Goal: Information Seeking & Learning: Learn about a topic

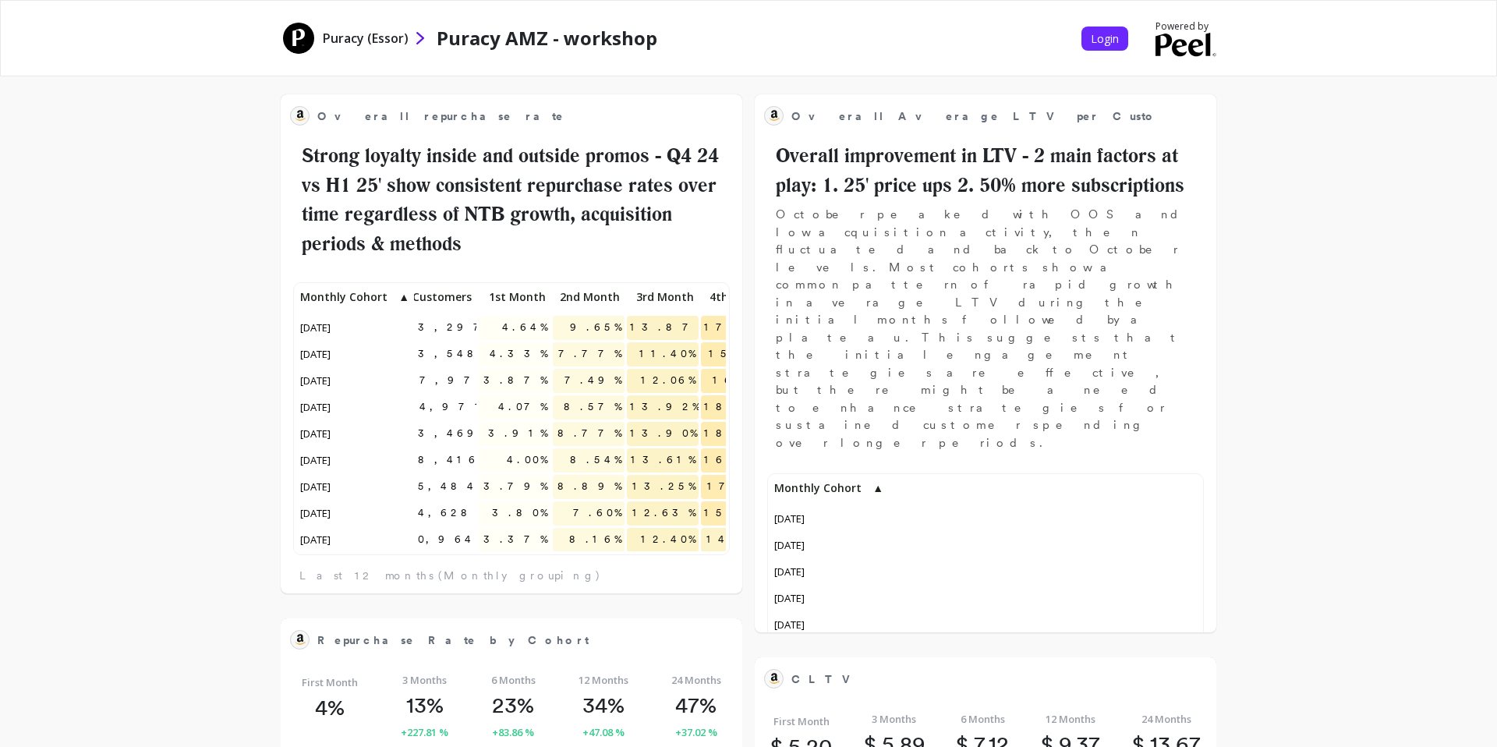
scroll to position [0, 651]
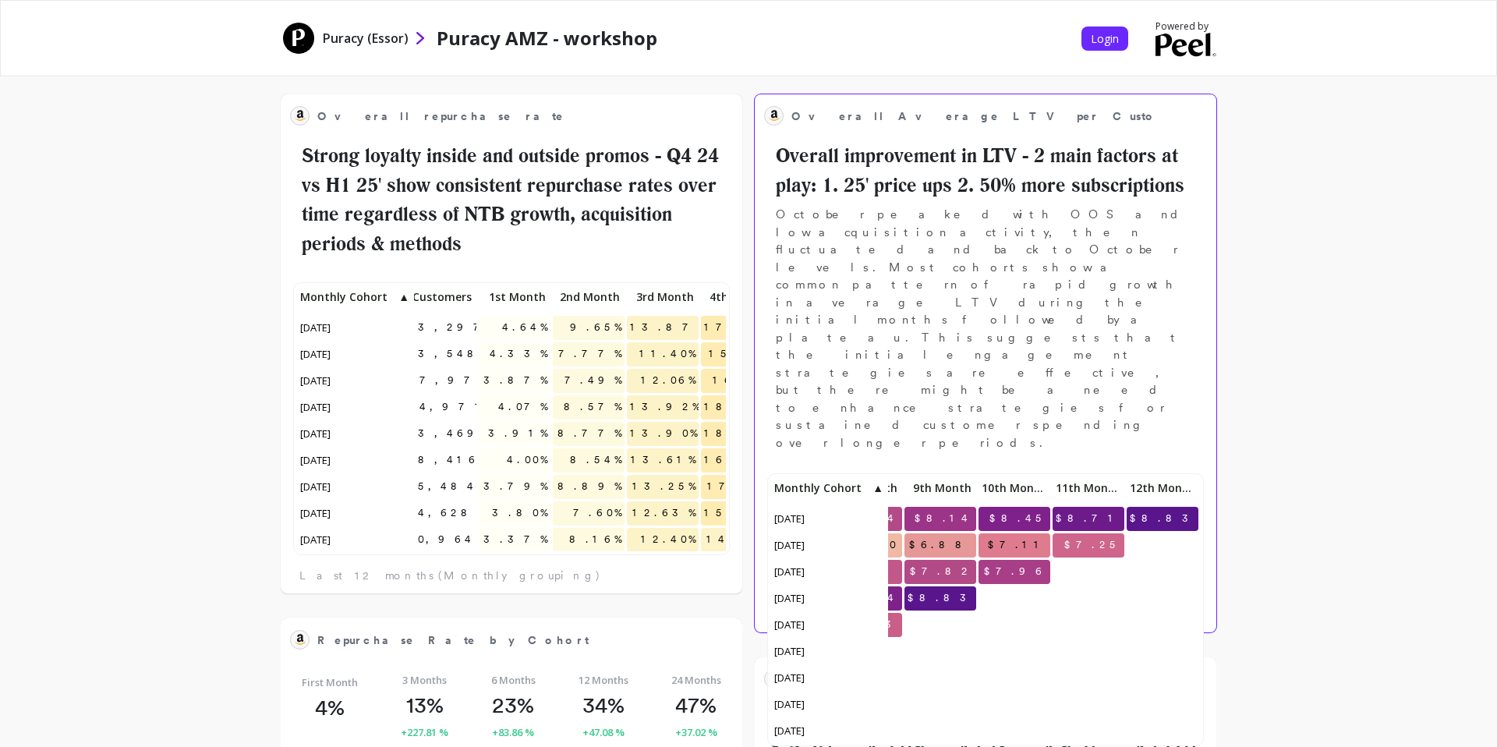
click at [888, 219] on p "October peaked with OOS and low acquisition activity, then fluctuated and back …" at bounding box center [985, 329] width 443 height 246
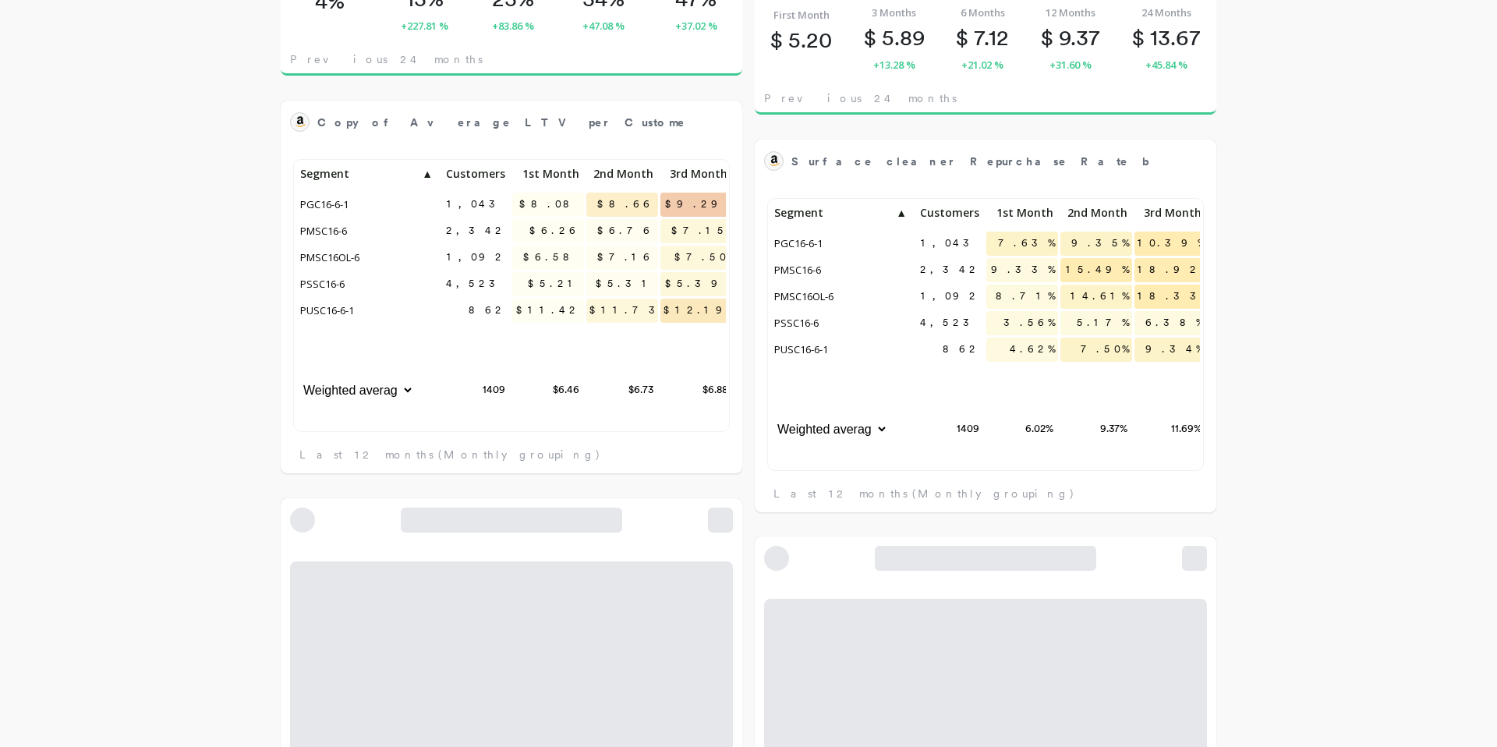
scroll to position [0, 0]
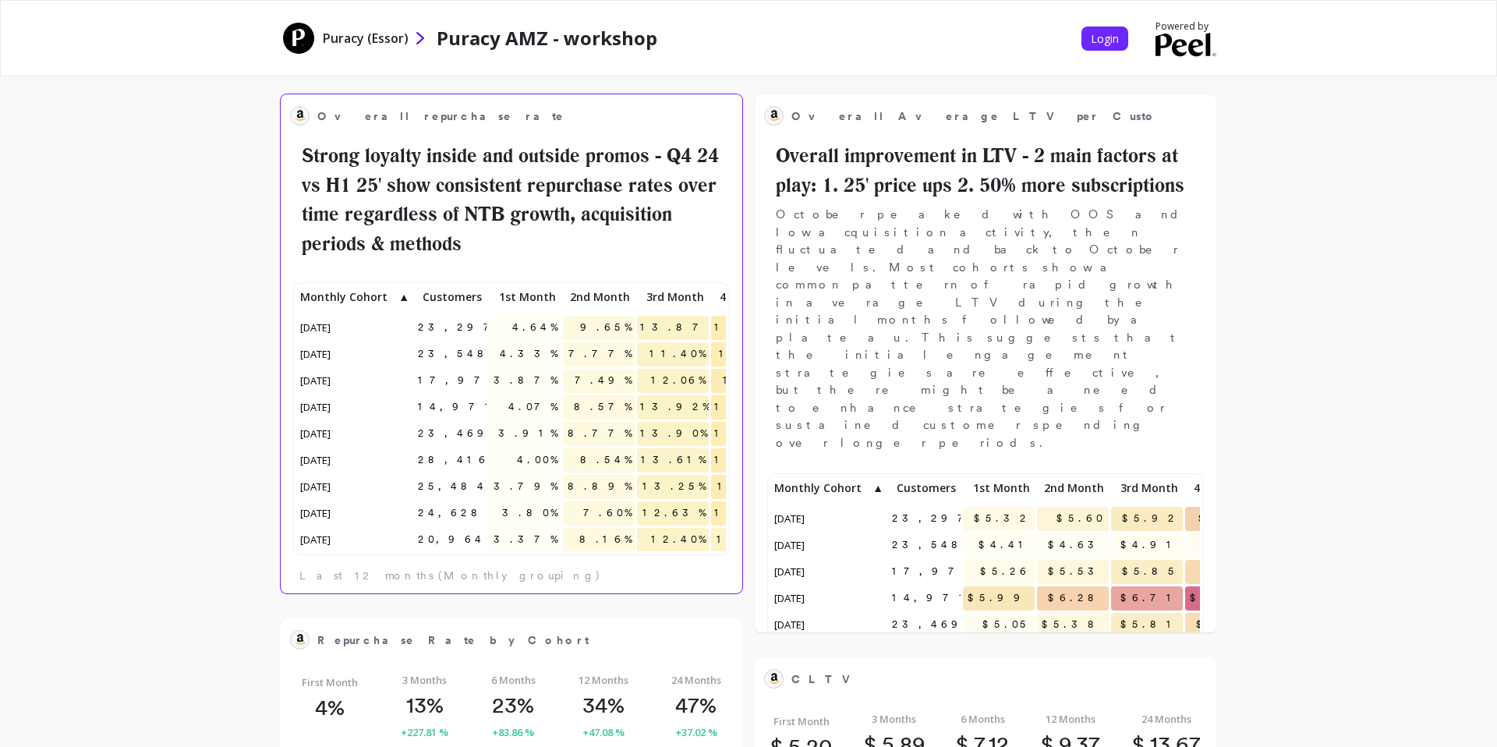
click at [677, 141] on h2 "Strong loyalty inside and outside promos - Q4 24 vs H1 25' show consistent repu…" at bounding box center [511, 199] width 443 height 117
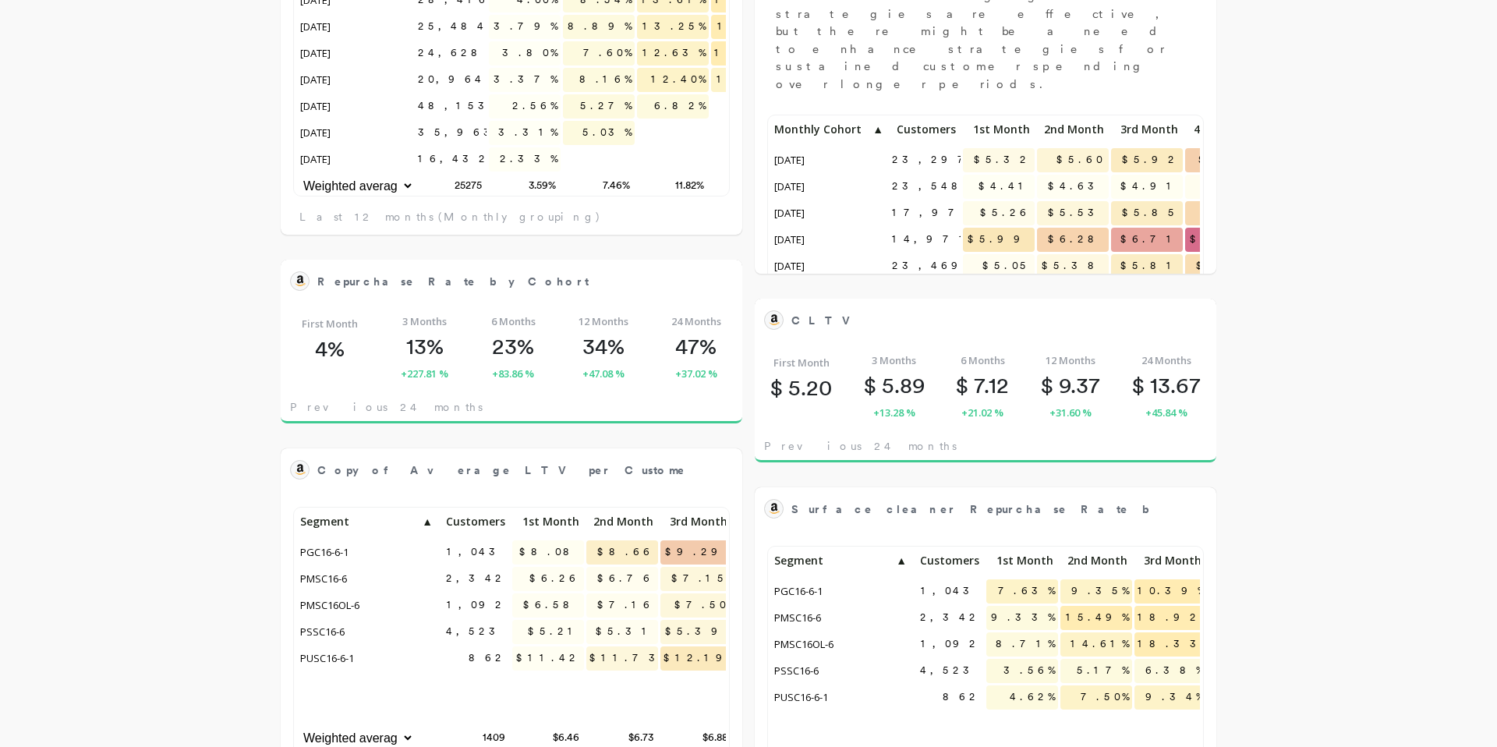
scroll to position [1, 1]
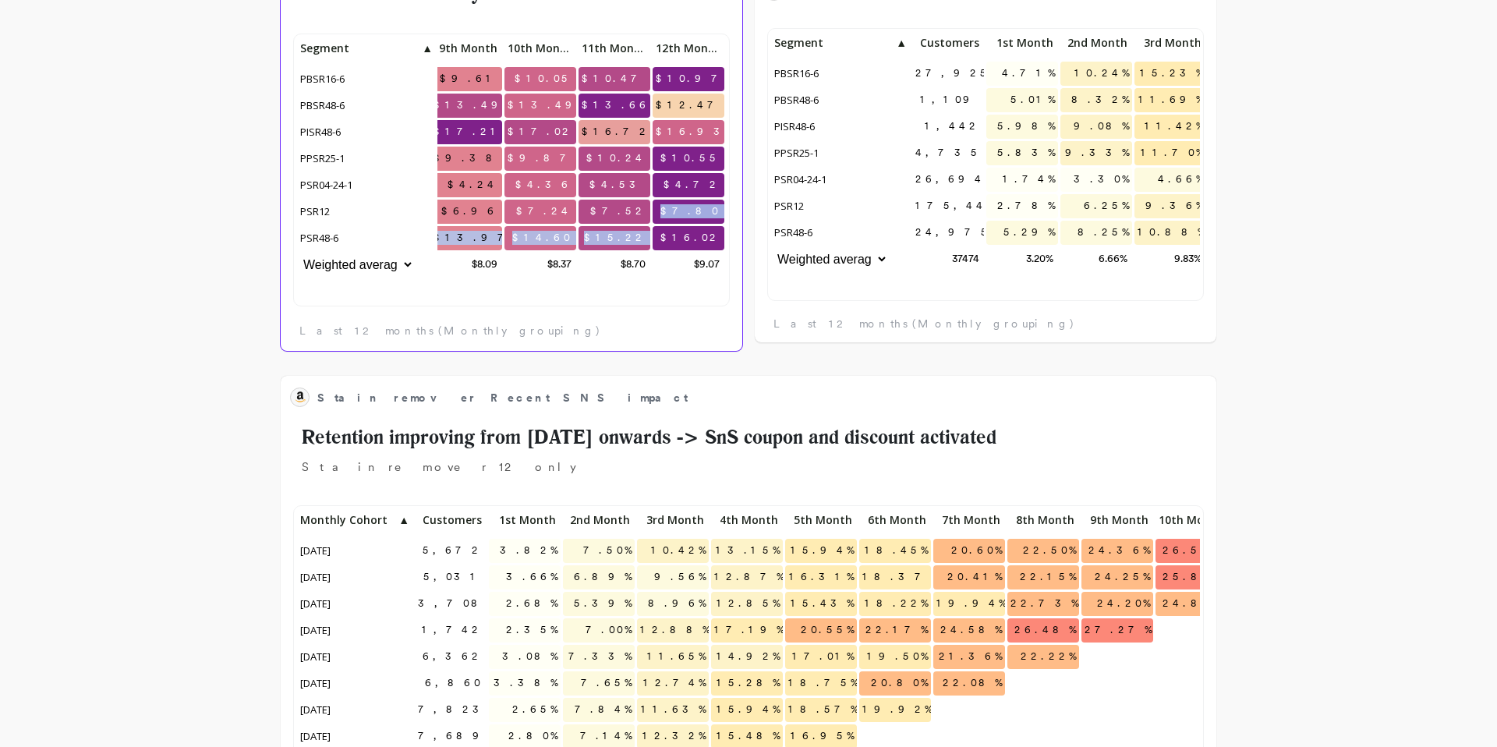
drag, startPoint x: 278, startPoint y: 413, endPoint x: 722, endPoint y: 229, distance: 480.2
click at [722, 229] on div "$8.20 $8.65 $9.11 $9.61 $10.05 $10.47 $10.97 $12.61 $12.84 $13.15 $13.49 $13.49…" at bounding box center [174, 158] width 1103 height 242
click at [722, 229] on span "$16.02" at bounding box center [690, 237] width 67 height 23
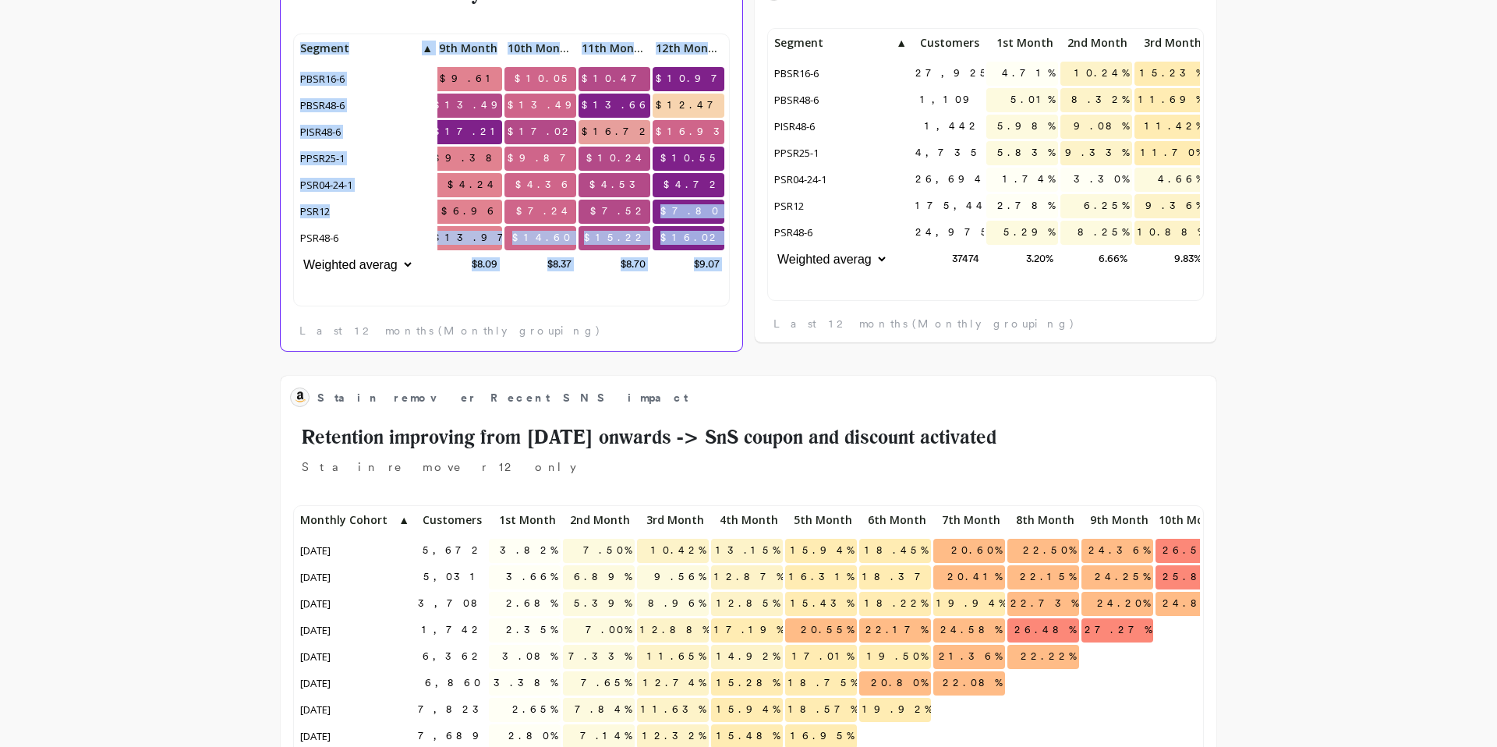
drag, startPoint x: 695, startPoint y: 207, endPoint x: 730, endPoint y: 208, distance: 35.9
click at [730, 208] on div "$8.20 $8.65 $9.11 $9.61 $10.05 $10.47 $10.97 $12.61 $12.84 $13.15 $13.49 $13.49…" at bounding box center [511, 184] width 461 height 334
click at [709, 208] on span "$7.80" at bounding box center [690, 211] width 67 height 23
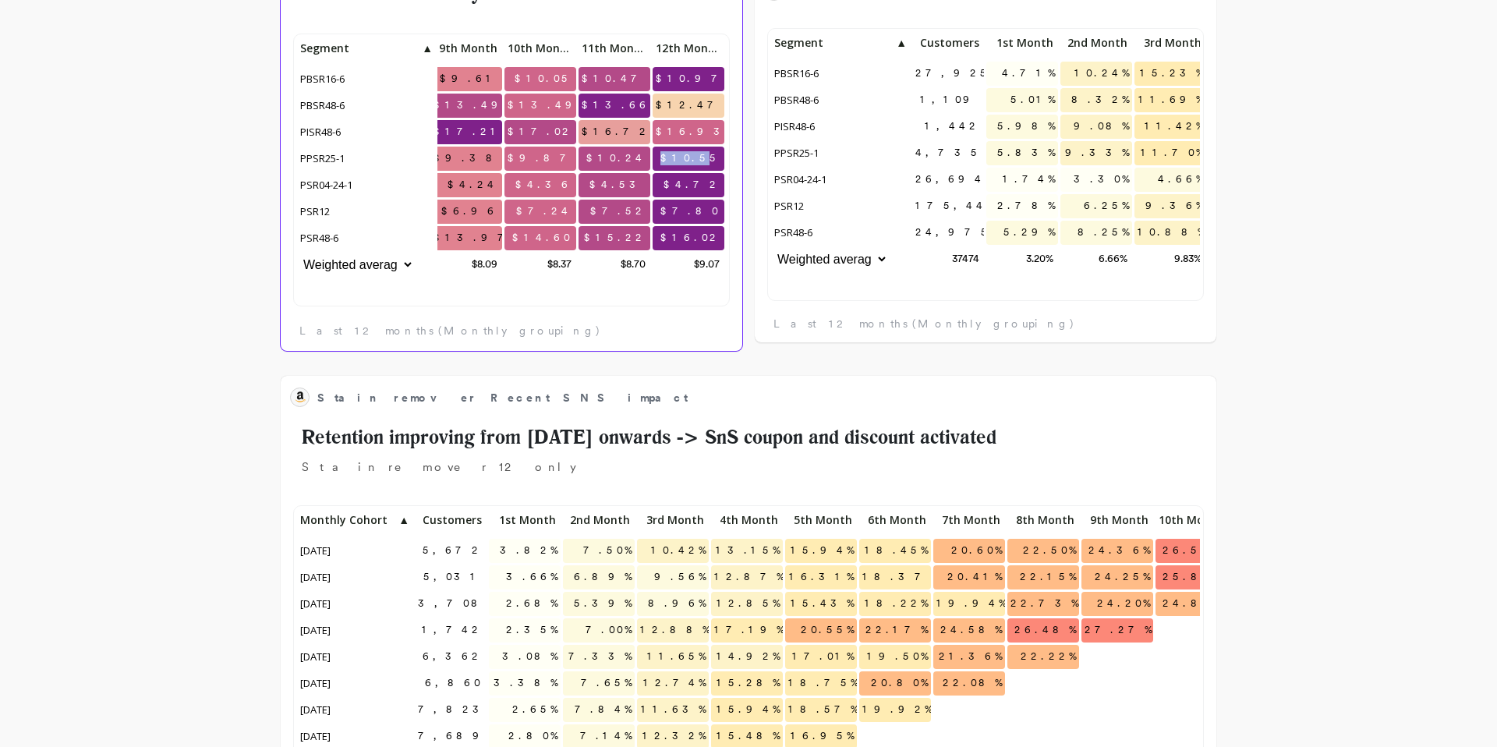
drag, startPoint x: 693, startPoint y: 157, endPoint x: 712, endPoint y: 157, distance: 18.7
click at [712, 157] on span "$10.55" at bounding box center [690, 158] width 67 height 23
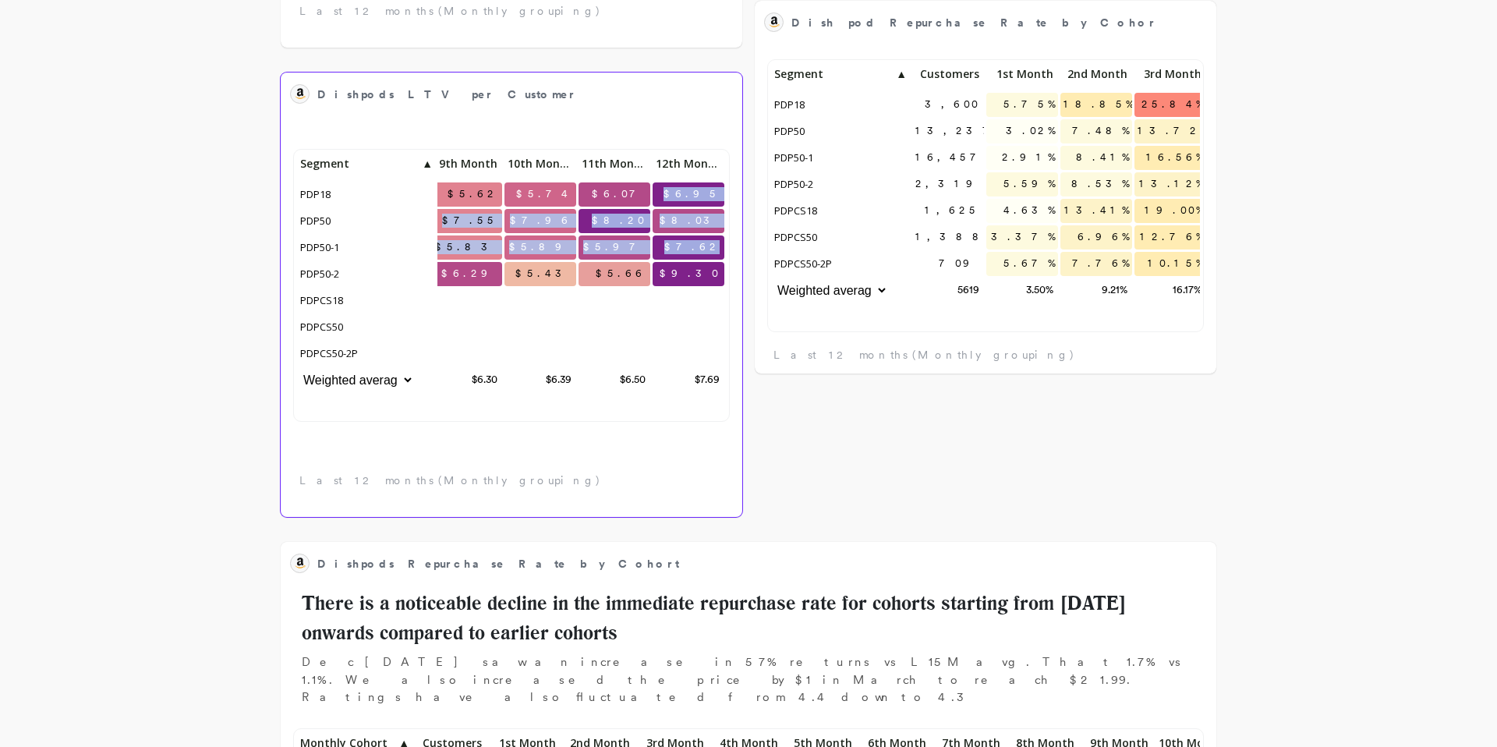
drag, startPoint x: 695, startPoint y: 194, endPoint x: 708, endPoint y: 256, distance: 63.6
click at [708, 256] on div "$4.70 $5.08 $5.46 $5.62 $5.74 $6.07 $6.95 $6.05 $6.79 $7.22 $7.55 $7.96 $8.20 $…" at bounding box center [174, 274] width 1103 height 242
click at [708, 256] on span "$7.62" at bounding box center [692, 246] width 63 height 23
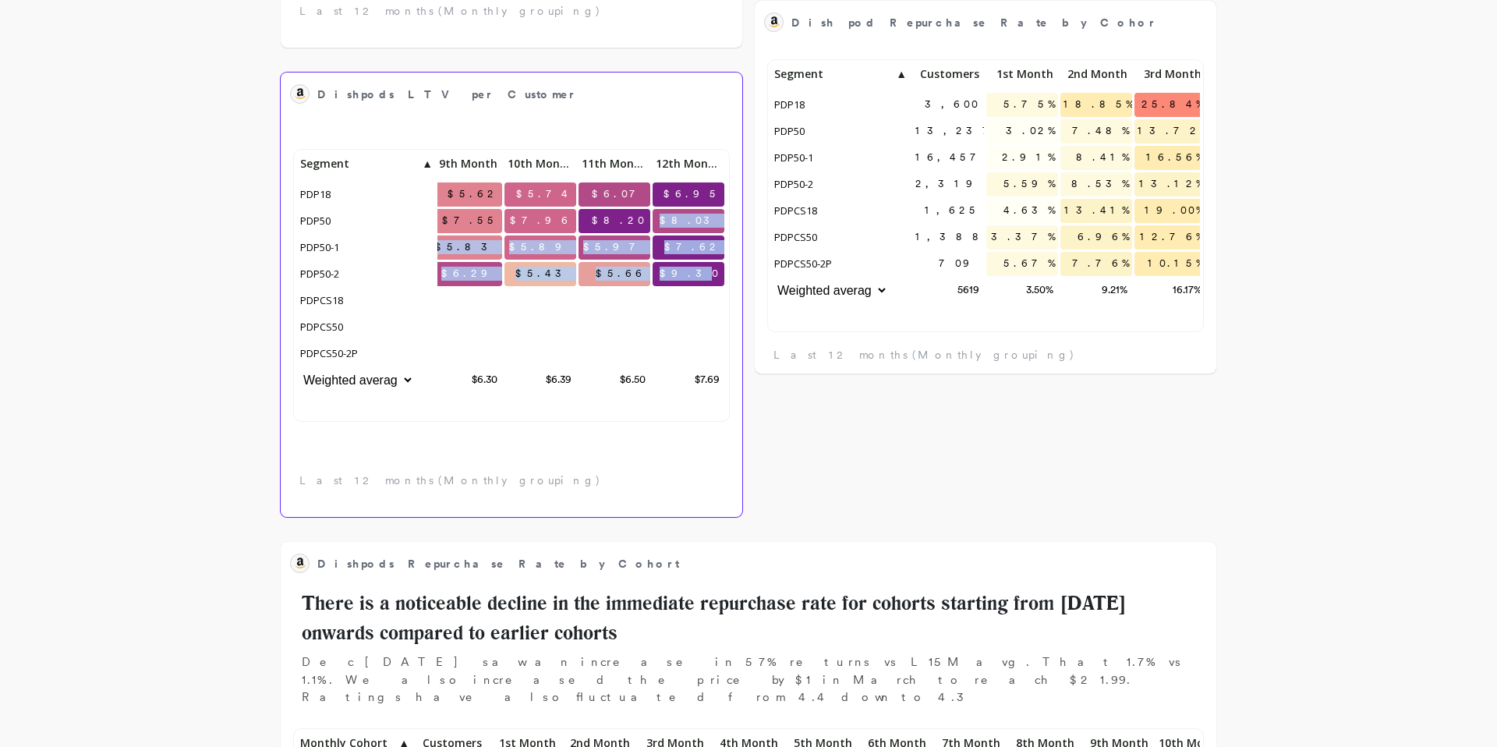
drag, startPoint x: 716, startPoint y: 273, endPoint x: 700, endPoint y: 210, distance: 64.3
click at [700, 210] on div "$4.70 $5.08 $5.46 $5.62 $5.74 $6.07 $6.95 $6.05 $6.79 $7.22 $7.55 $7.96 $8.20 $…" at bounding box center [174, 274] width 1103 height 242
click at [700, 210] on span "$8.03" at bounding box center [690, 220] width 68 height 23
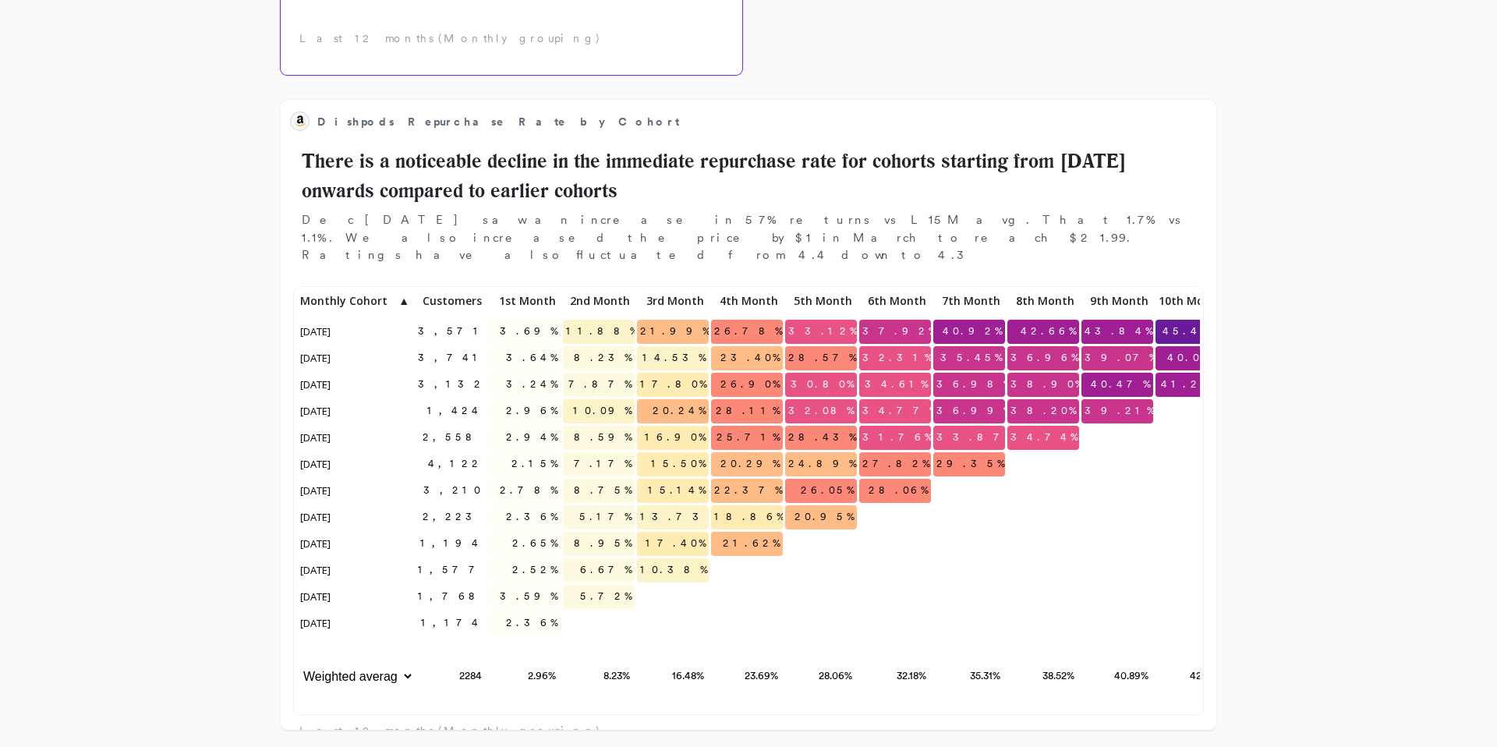
scroll to position [1915, 0]
